Goal: Task Accomplishment & Management: Use online tool/utility

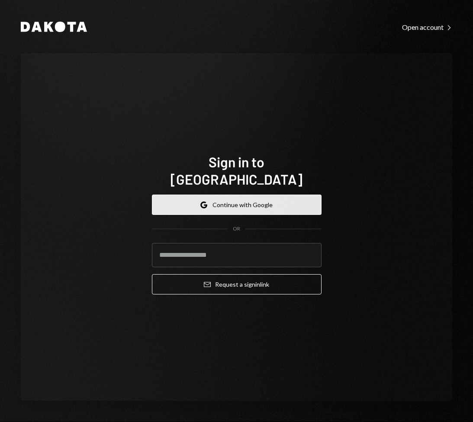
click at [240, 197] on button "Google Continue with Google" at bounding box center [236, 205] width 169 height 20
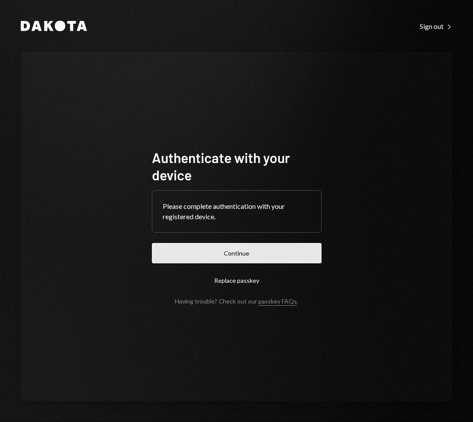
click at [269, 248] on button "Continue" at bounding box center [236, 253] width 169 height 20
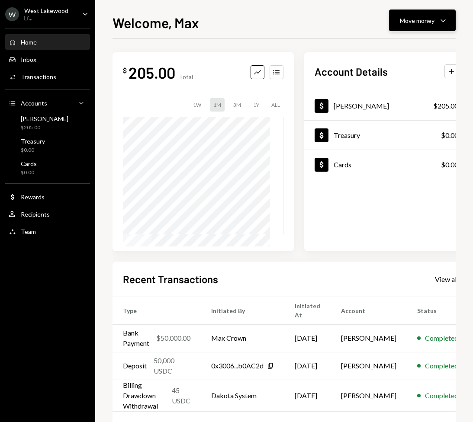
click at [444, 27] on button "Move money Caret Down" at bounding box center [422, 21] width 67 height 22
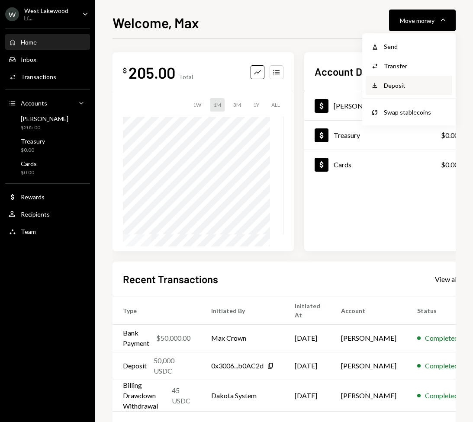
click at [393, 83] on div "Deposit" at bounding box center [414, 85] width 63 height 9
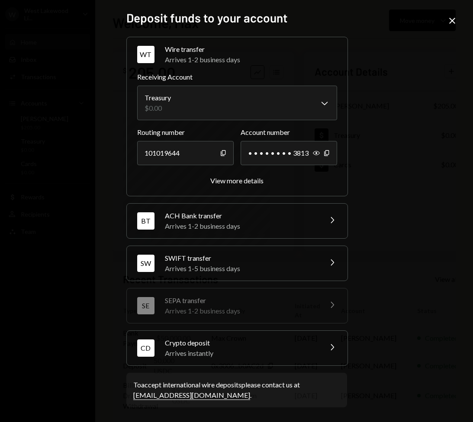
click at [242, 347] on div "Crypto deposit" at bounding box center [240, 343] width 151 height 10
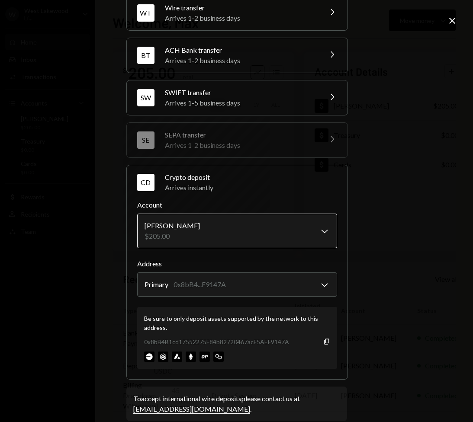
scroll to position [51, 0]
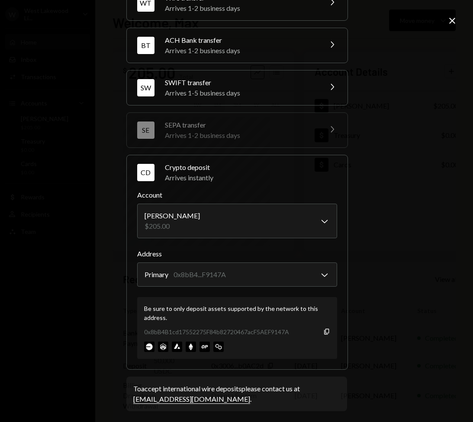
click at [147, 346] on img at bounding box center [149, 347] width 10 height 10
click at [324, 331] on icon "Copy" at bounding box center [326, 331] width 7 height 7
click at [147, 345] on img at bounding box center [149, 347] width 10 height 10
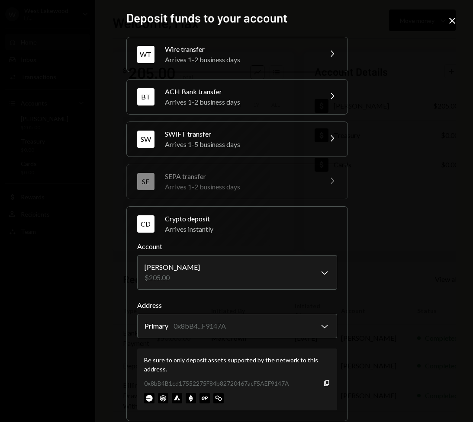
scroll to position [0, 0]
click at [454, 20] on icon "Close" at bounding box center [452, 21] width 10 height 10
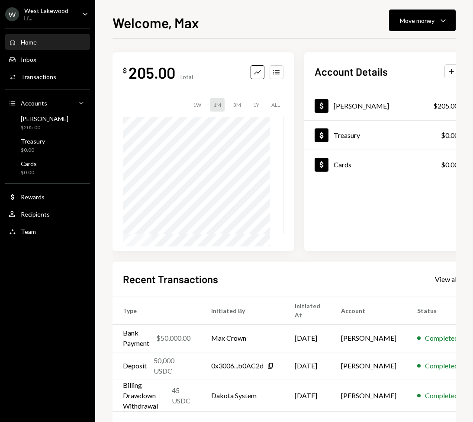
click at [343, 210] on div "Dollar Billings $205.00 Dollar Treasury $0.00 Dollar Cards $0.00" at bounding box center [386, 171] width 164 height 160
click at [301, 30] on div "Welcome, Max Move money Caret Down" at bounding box center [283, 21] width 343 height 19
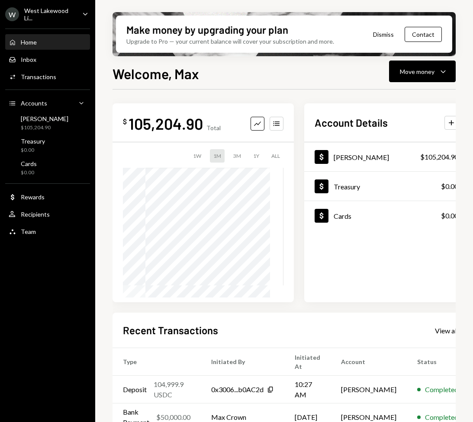
click at [390, 36] on button "Dismiss" at bounding box center [383, 34] width 42 height 20
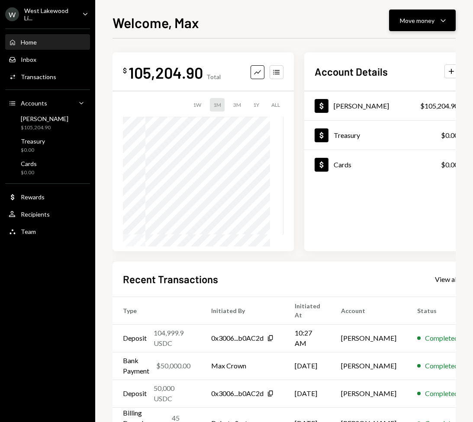
click at [437, 27] on button "Move money Caret Down" at bounding box center [422, 21] width 67 height 22
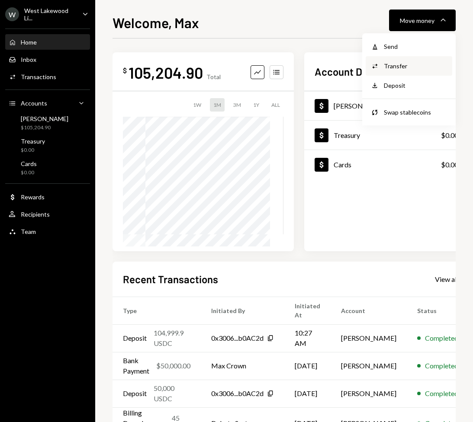
click at [394, 68] on div "Transfer" at bounding box center [414, 65] width 63 height 9
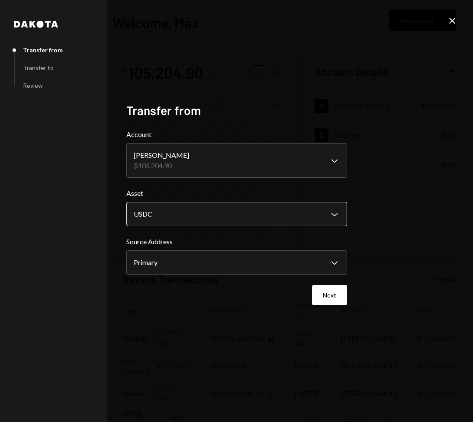
click at [292, 213] on body "**********" at bounding box center [236, 211] width 473 height 422
click at [368, 210] on div "**********" at bounding box center [236, 211] width 473 height 422
click at [326, 290] on button "Next" at bounding box center [329, 295] width 35 height 20
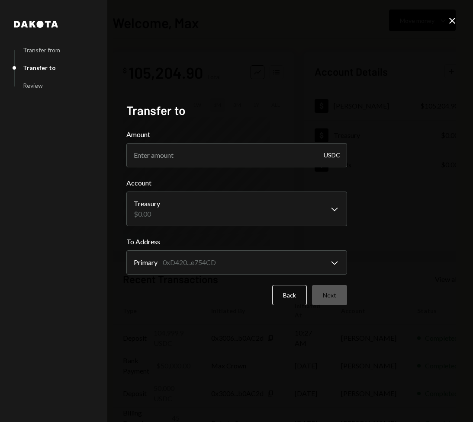
click at [454, 22] on icon "Close" at bounding box center [452, 21] width 10 height 10
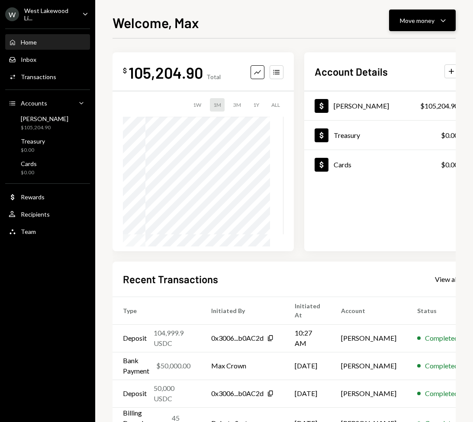
click at [444, 22] on icon "Caret Down" at bounding box center [442, 20] width 10 height 10
click at [399, 51] on div "Send" at bounding box center [414, 46] width 63 height 9
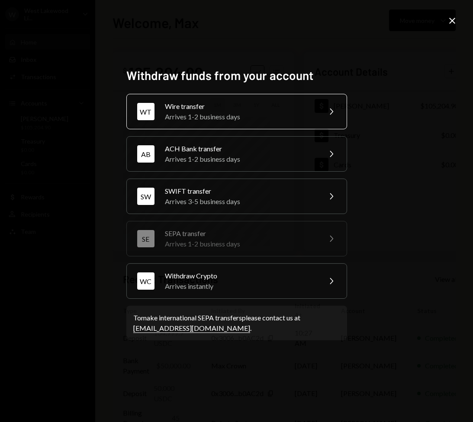
click at [219, 119] on div "Arrives 1-2 business days" at bounding box center [240, 117] width 150 height 10
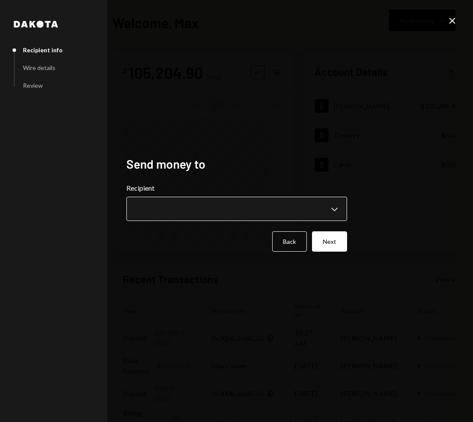
click at [185, 219] on body "**********" at bounding box center [236, 211] width 473 height 422
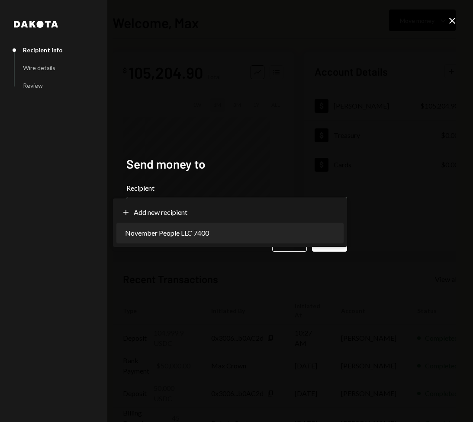
select select "**********"
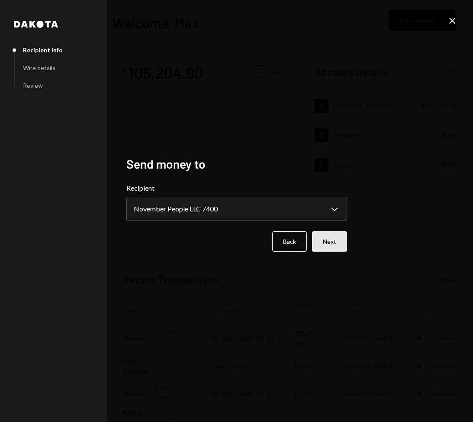
click at [329, 239] on button "Next" at bounding box center [329, 241] width 35 height 20
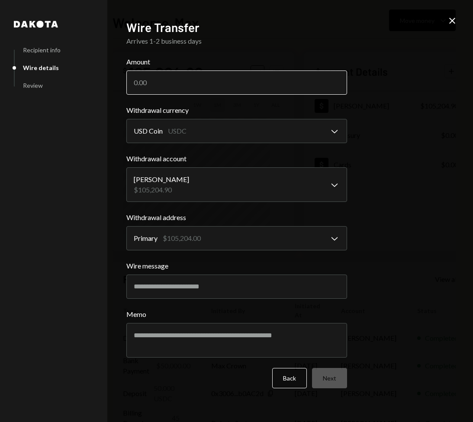
click at [157, 92] on input "Amount" at bounding box center [236, 82] width 220 height 24
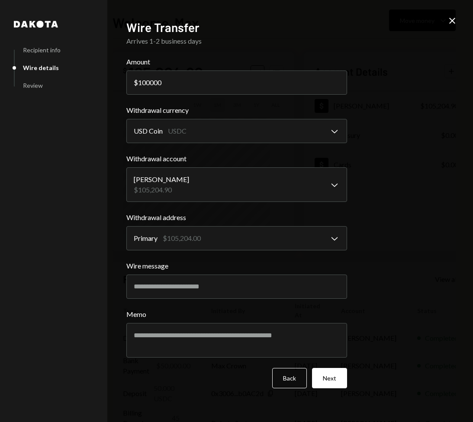
type input "100000"
click at [401, 149] on div "**********" at bounding box center [236, 211] width 473 height 422
click at [208, 348] on textarea "Memo" at bounding box center [236, 340] width 220 height 35
click at [322, 384] on button "Next" at bounding box center [329, 378] width 35 height 20
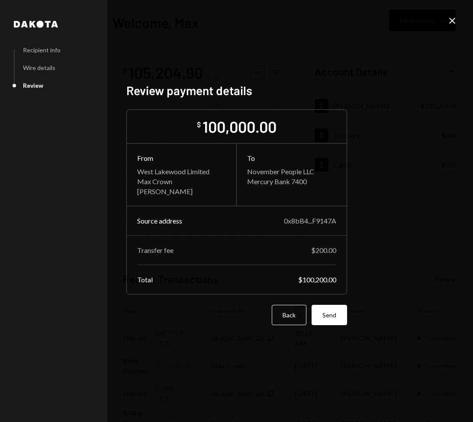
click at [453, 19] on icon at bounding box center [452, 21] width 6 height 6
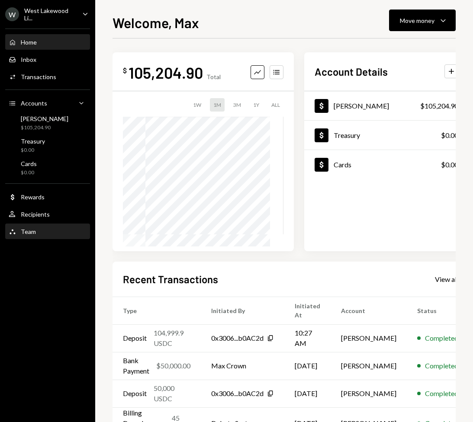
click at [26, 228] on div "Team" at bounding box center [28, 231] width 15 height 7
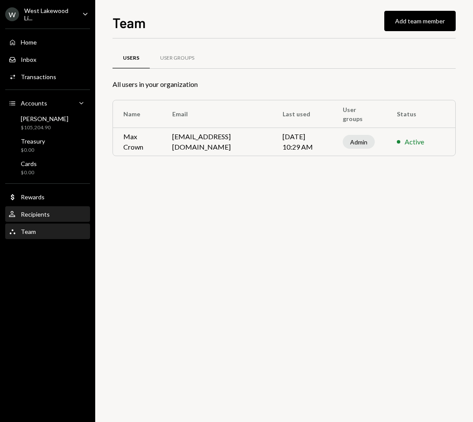
click at [26, 215] on div "Recipients" at bounding box center [35, 214] width 29 height 7
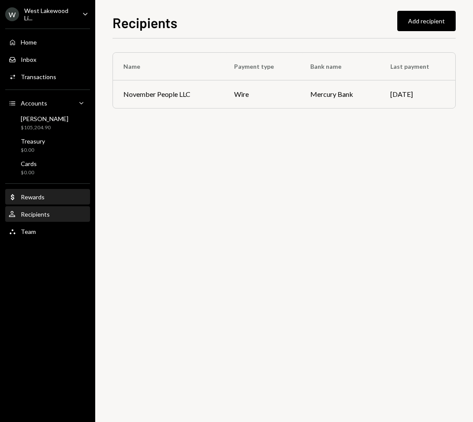
click at [30, 199] on div "Rewards" at bounding box center [33, 196] width 24 height 7
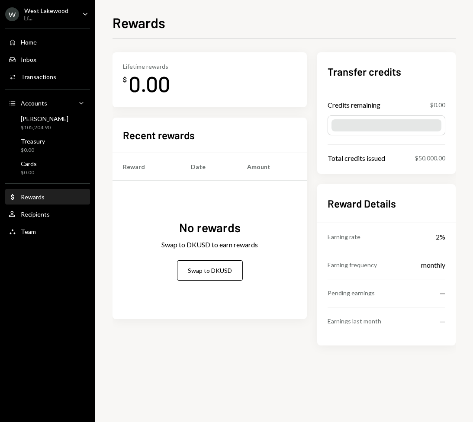
click at [53, 13] on div "West Lakewood Li..." at bounding box center [49, 14] width 51 height 15
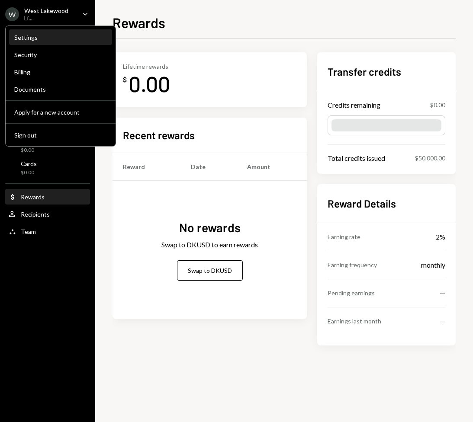
click at [29, 36] on div "Settings" at bounding box center [60, 37] width 93 height 7
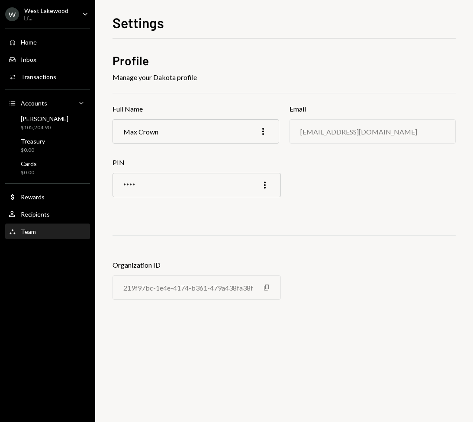
click at [30, 232] on div "Team" at bounding box center [28, 231] width 15 height 7
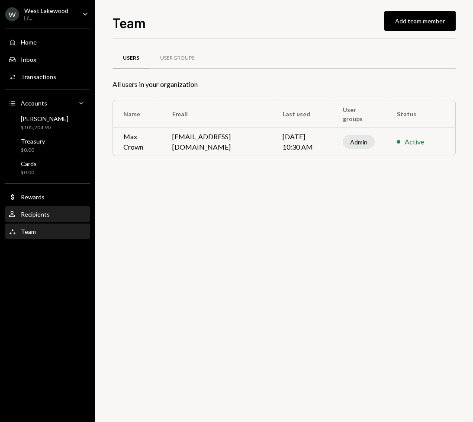
click at [37, 211] on div "Recipients" at bounding box center [35, 214] width 29 height 7
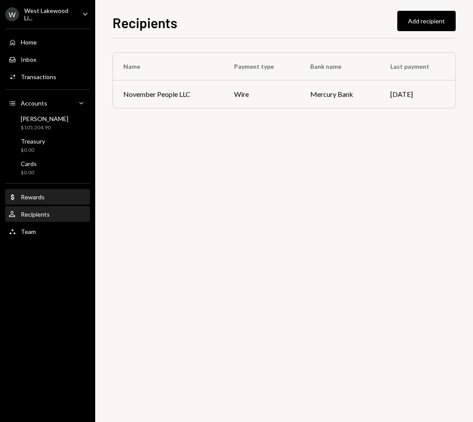
click at [35, 192] on div "Dollar Rewards" at bounding box center [48, 197] width 78 height 15
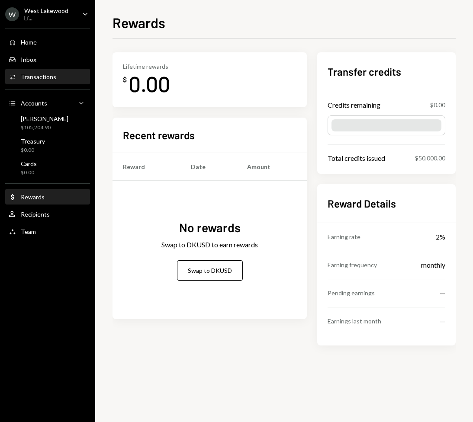
click at [38, 77] on div "Transactions" at bounding box center [38, 76] width 35 height 7
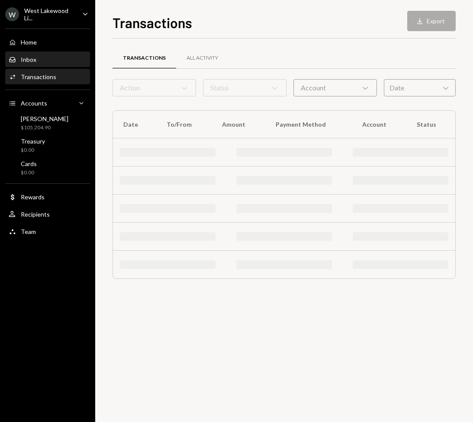
click at [26, 52] on link "Inbox Inbox" at bounding box center [47, 59] width 85 height 16
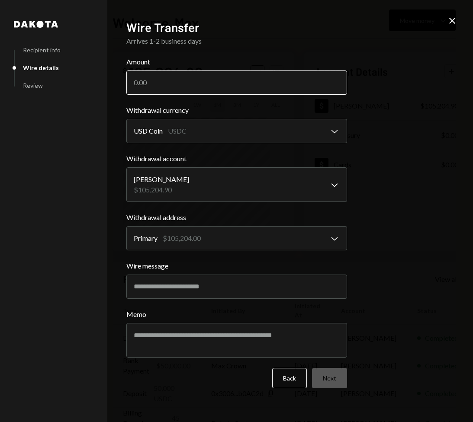
click at [147, 83] on input "Amount" at bounding box center [236, 82] width 220 height 24
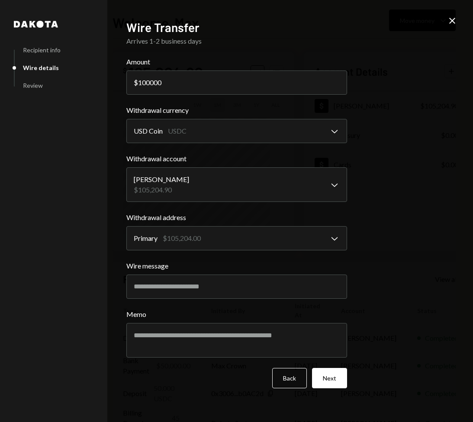
type input "100000"
click at [448, 165] on div "**********" at bounding box center [236, 211] width 473 height 422
click at [341, 385] on button "Next" at bounding box center [329, 378] width 35 height 20
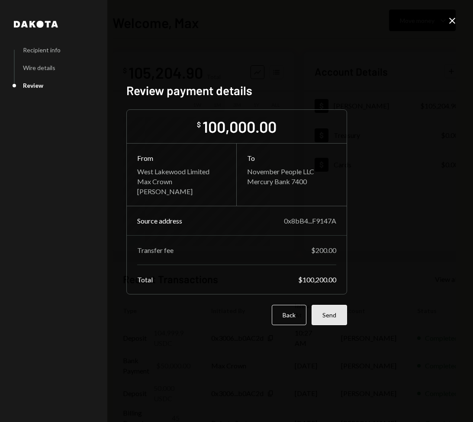
click at [335, 314] on button "Send" at bounding box center [328, 315] width 35 height 20
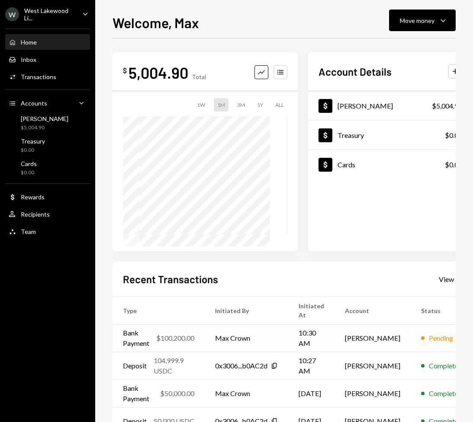
click at [428, 337] on div "Pending" at bounding box center [440, 338] width 24 height 10
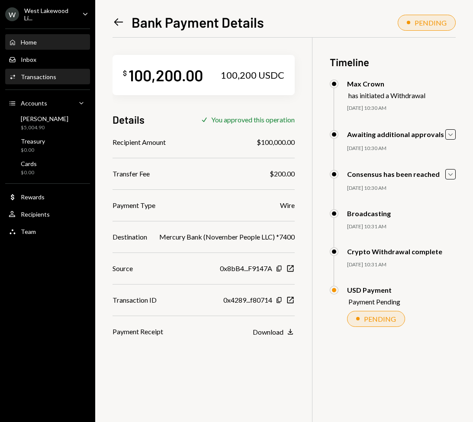
click at [28, 44] on div "Home" at bounding box center [29, 41] width 16 height 7
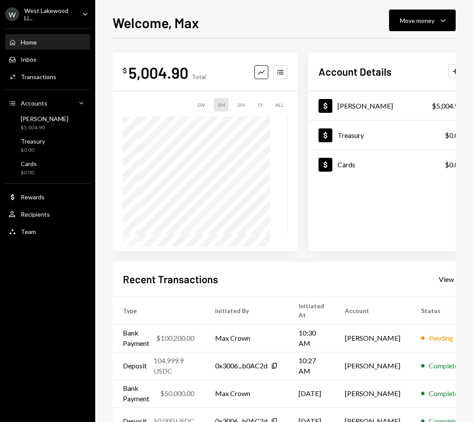
click at [32, 43] on div "Home" at bounding box center [29, 41] width 16 height 7
click at [312, 256] on div "$ 5,004.90 Total Graph Accounts 1W 1M 3M 1Y ALL Account Details Plus Dollar Bil…" at bounding box center [292, 267] width 360 height 431
